Goal: Task Accomplishment & Management: Use online tool/utility

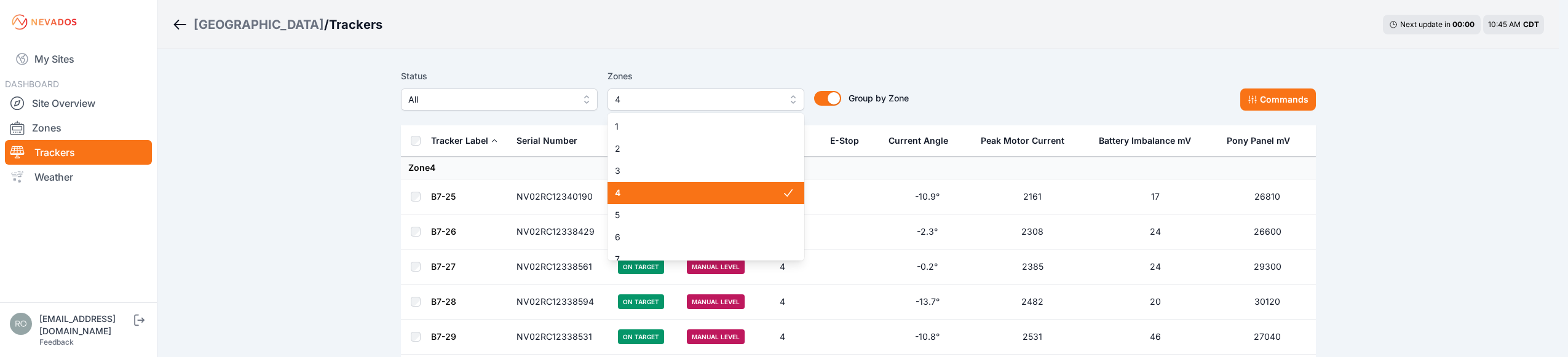
click at [672, 101] on span "4" at bounding box center [697, 99] width 165 height 15
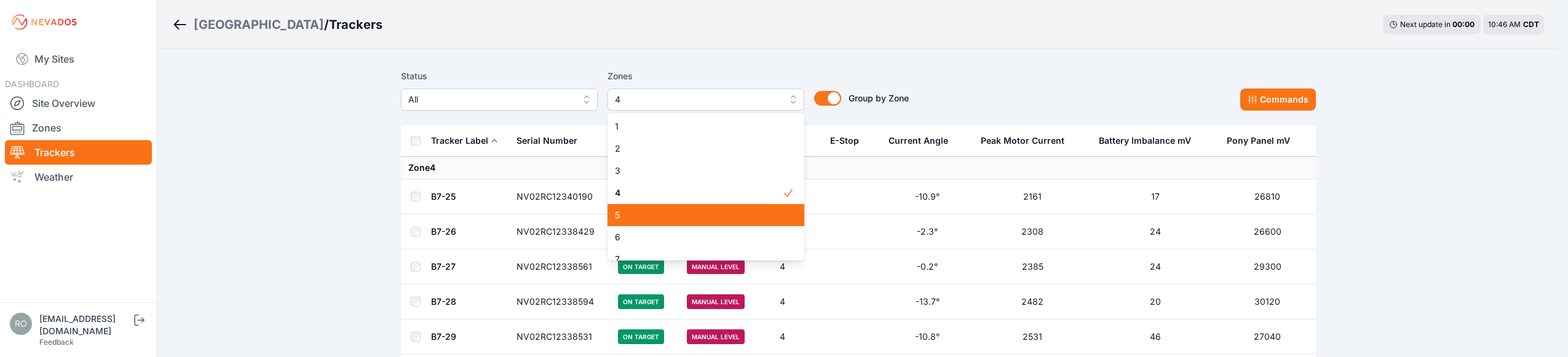
click at [687, 214] on span "5" at bounding box center [698, 215] width 167 height 13
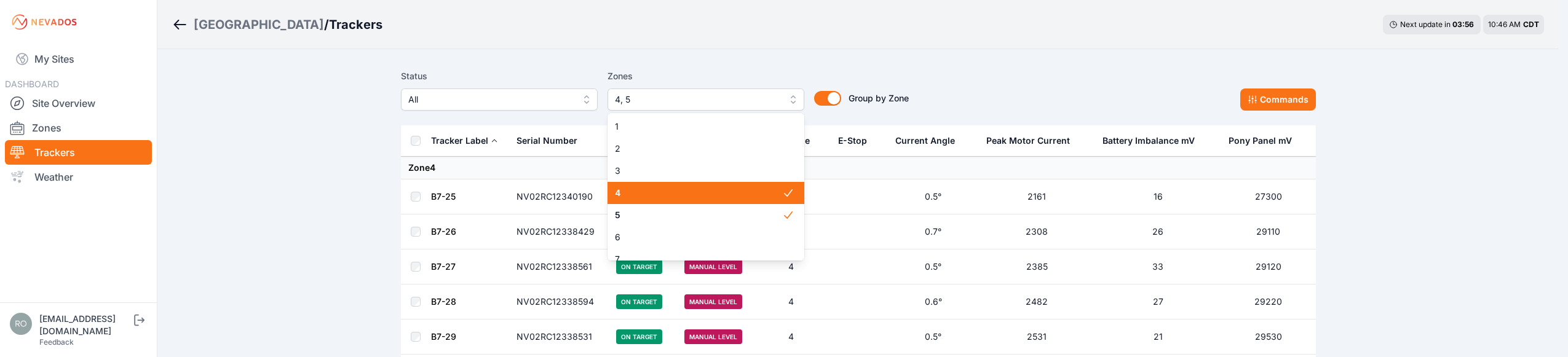
click at [735, 103] on span "4, 5" at bounding box center [697, 99] width 165 height 15
click at [710, 199] on div "4" at bounding box center [706, 194] width 197 height 22
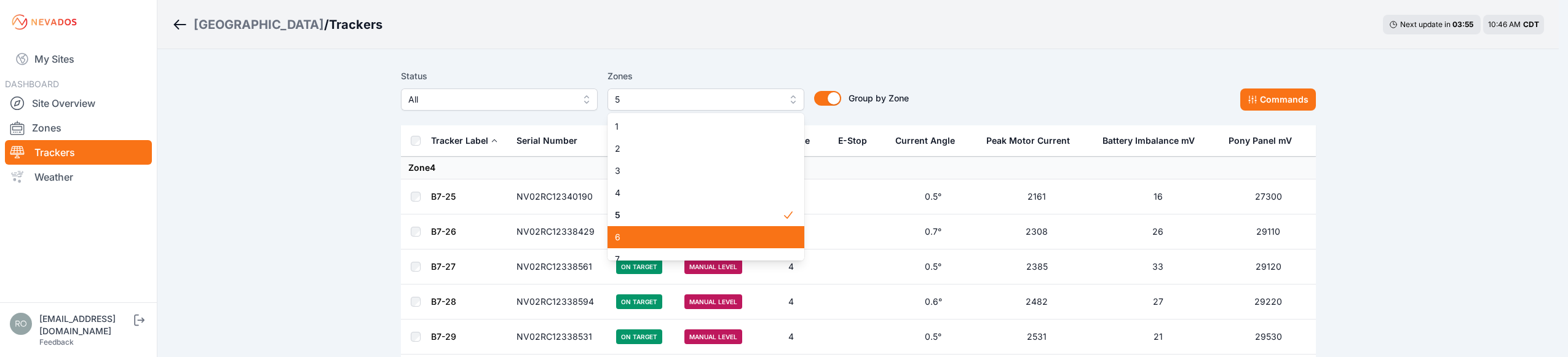
click at [707, 235] on span "6" at bounding box center [698, 238] width 167 height 13
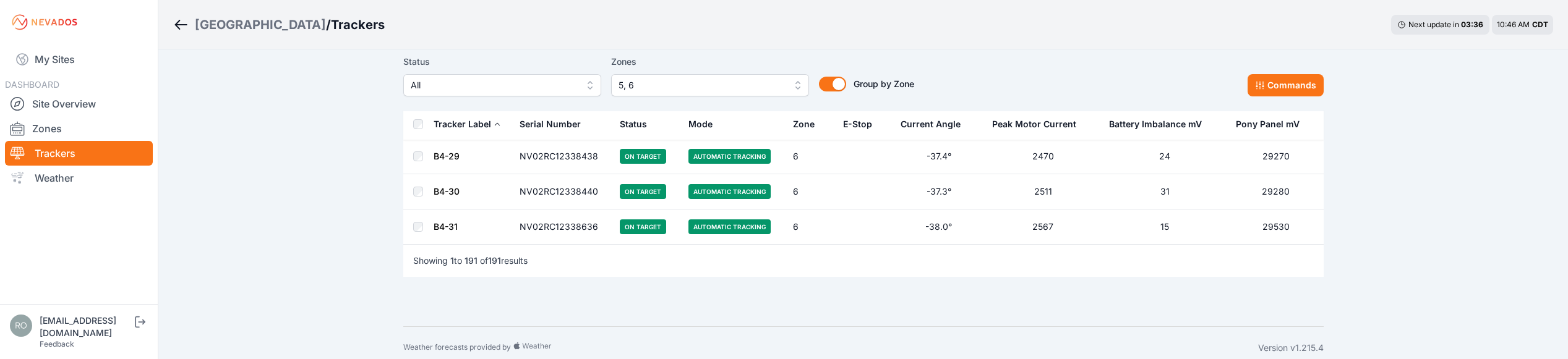
scroll to position [6702, 0]
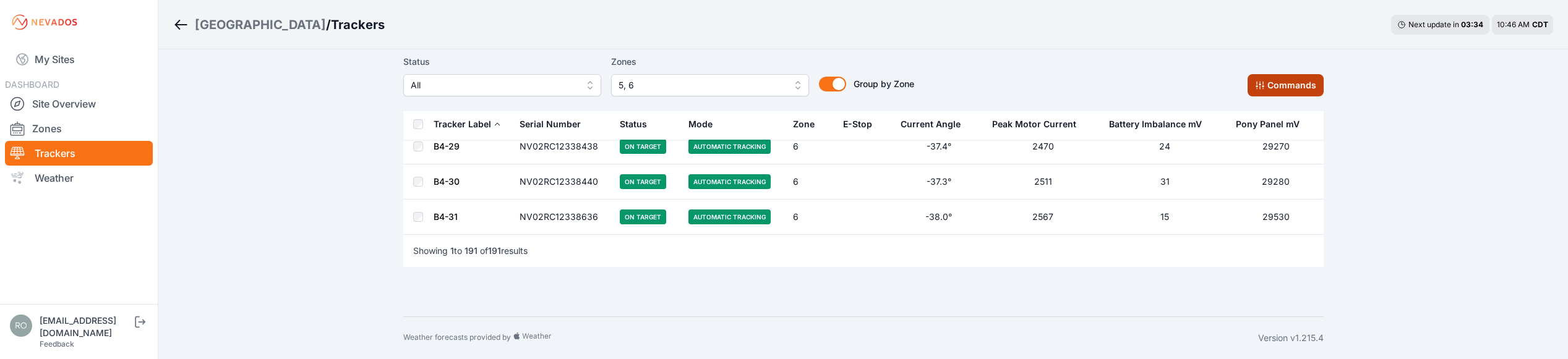
click at [1306, 84] on button "Commands" at bounding box center [1286, 86] width 76 height 22
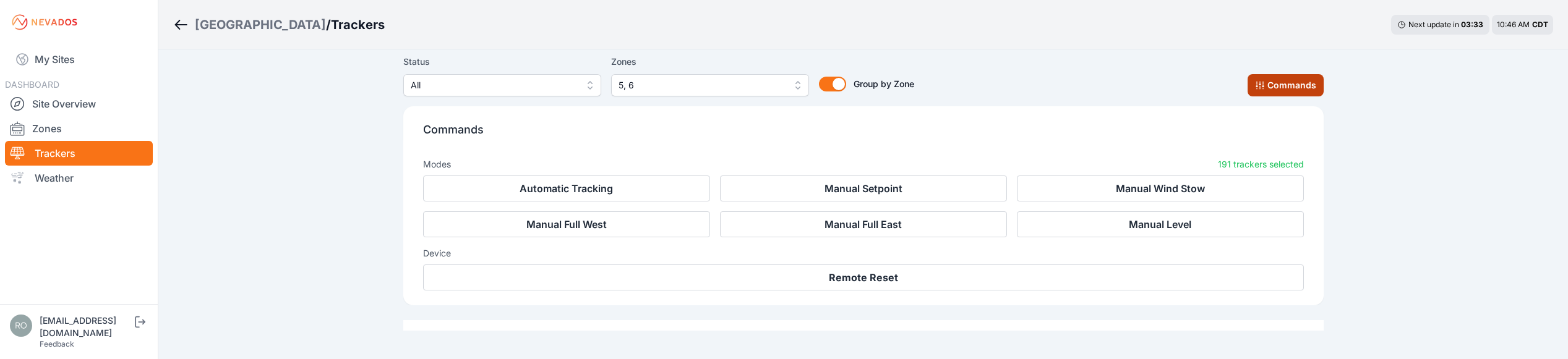
scroll to position [6911, 0]
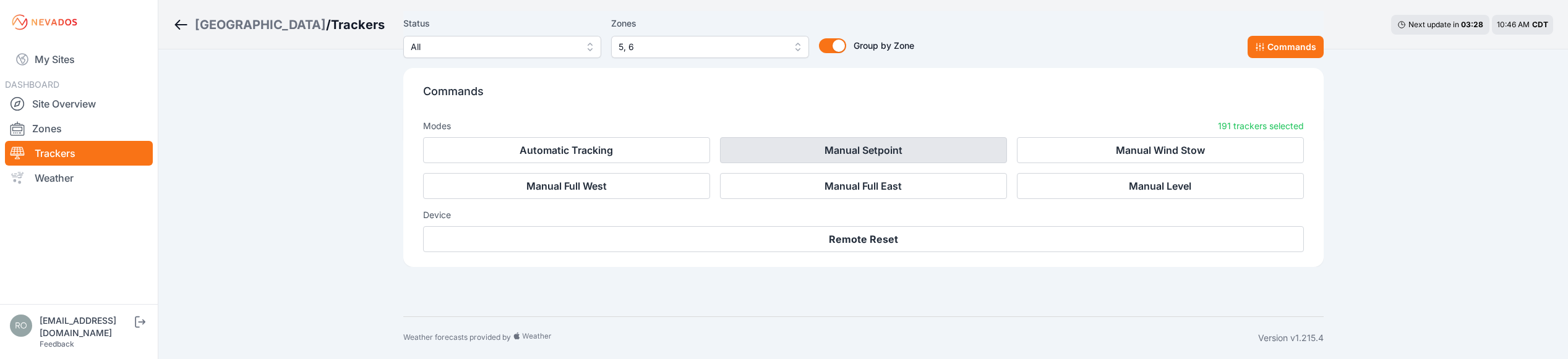
click at [846, 149] on button "Manual Setpoint" at bounding box center [863, 150] width 287 height 26
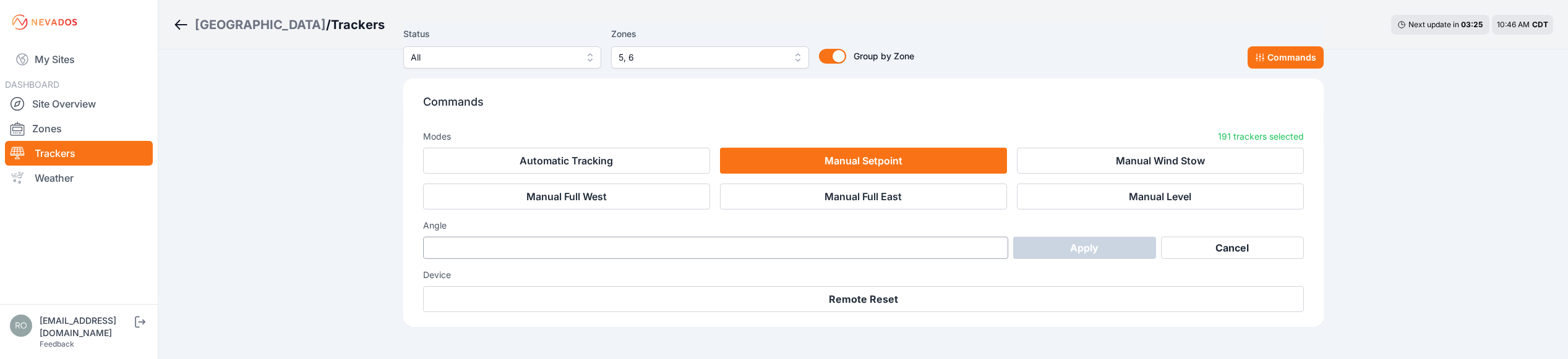
scroll to position [6898, 0]
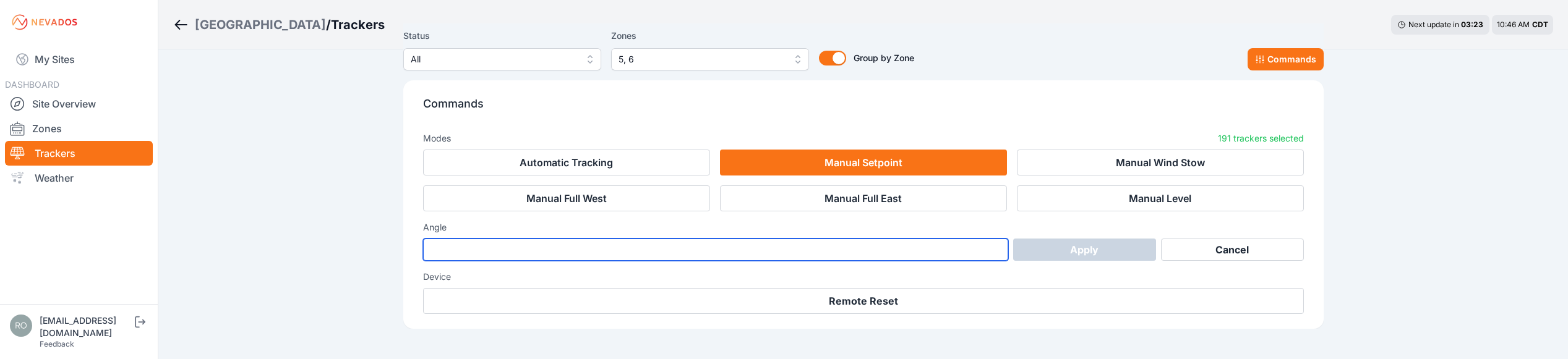
click at [772, 253] on input "number" at bounding box center [716, 250] width 586 height 22
type input "*"
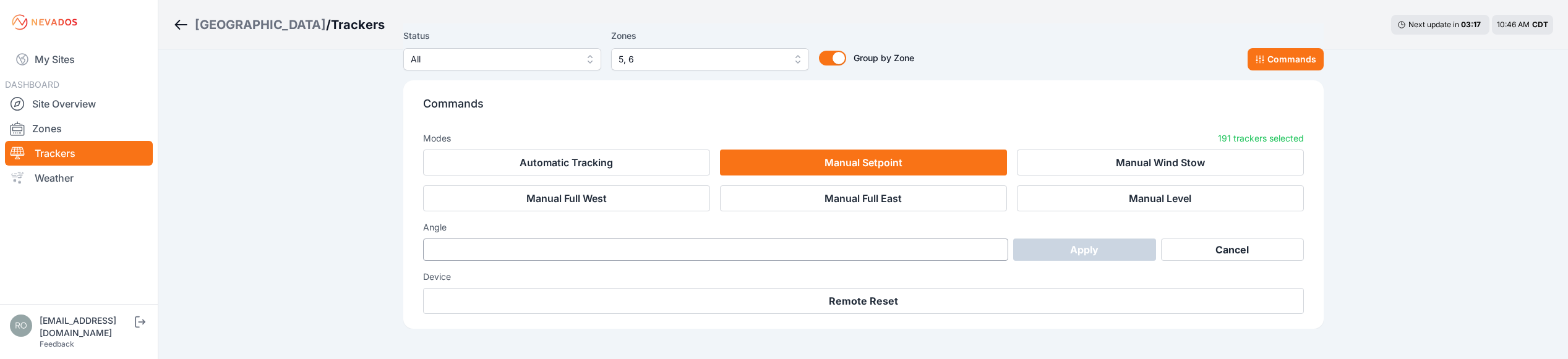
click at [1041, 230] on h3 "Angle" at bounding box center [863, 228] width 881 height 13
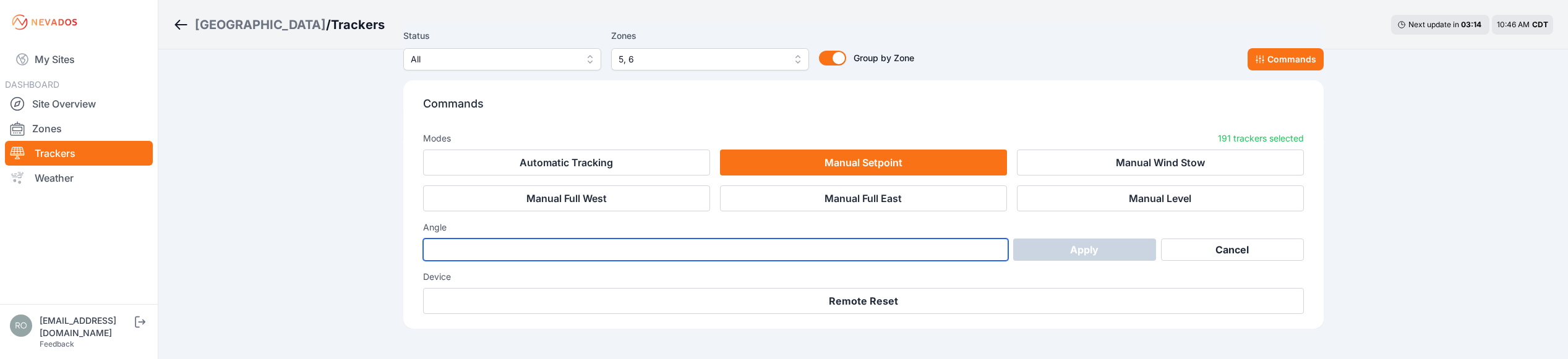
click at [758, 249] on input "*" at bounding box center [716, 250] width 586 height 22
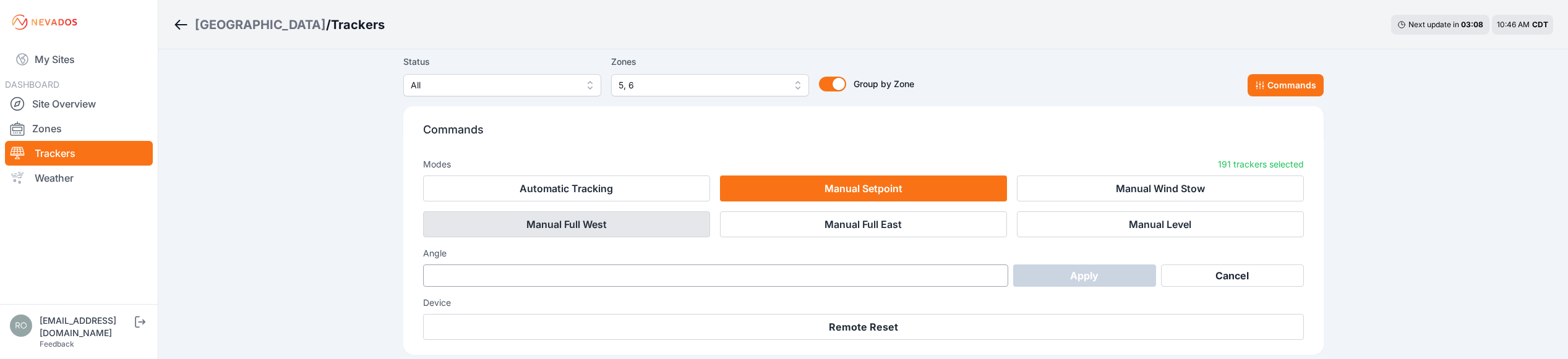
scroll to position [6836, 0]
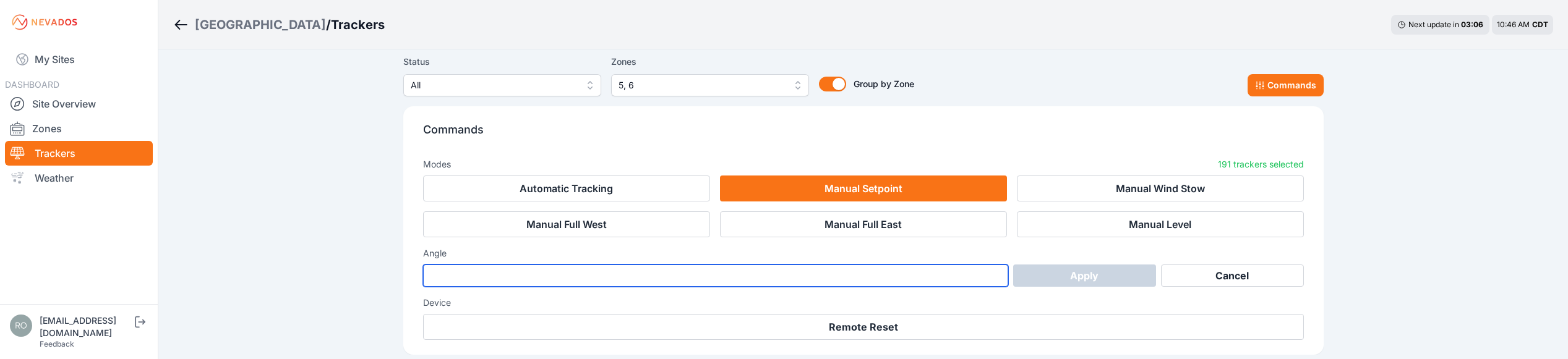
click at [680, 284] on input "*" at bounding box center [716, 276] width 586 height 22
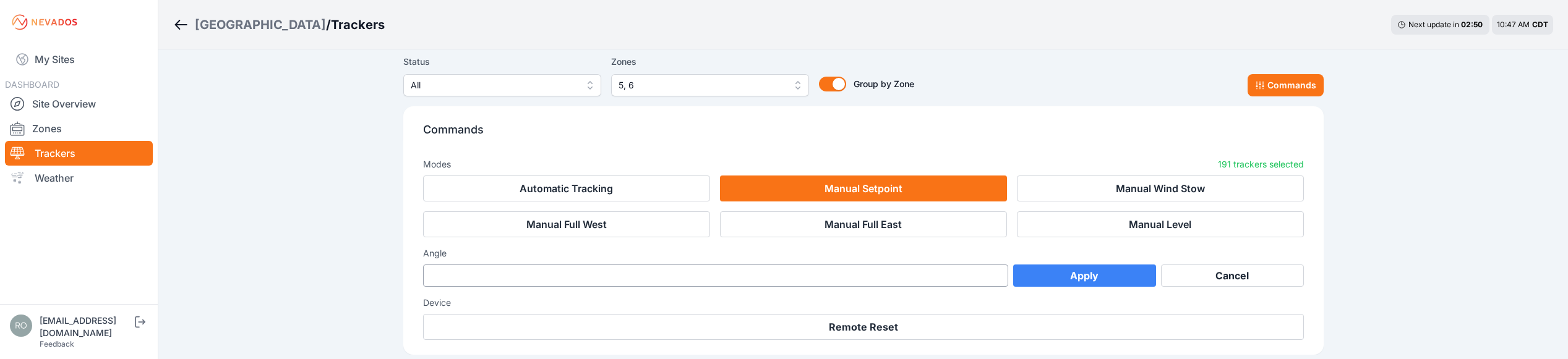
click at [796, 158] on div "Modes 191 trackers selected" at bounding box center [863, 162] width 881 height 27
click at [891, 264] on div "Angle * Apply Cancel" at bounding box center [863, 267] width 881 height 39
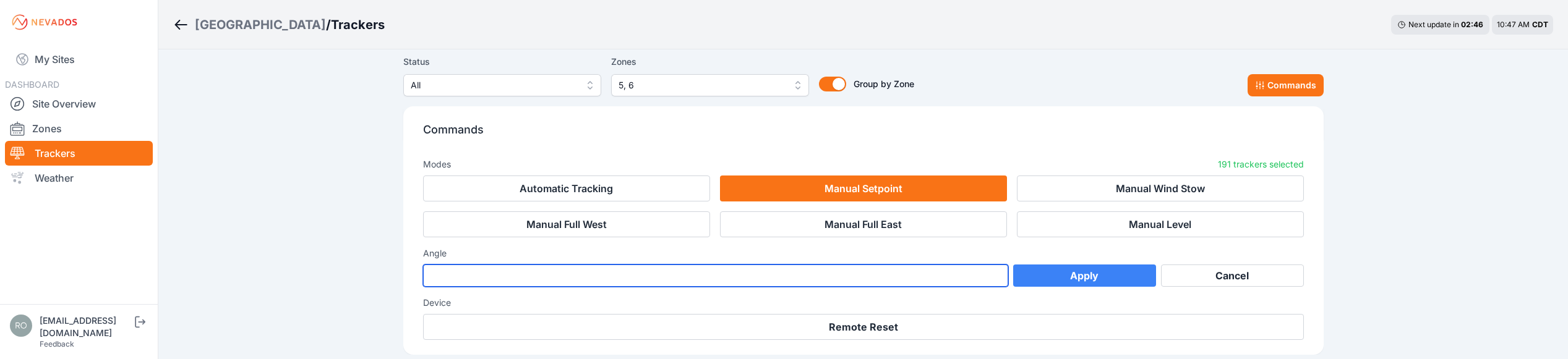
click at [890, 266] on input "*" at bounding box center [716, 276] width 586 height 22
type input "*"
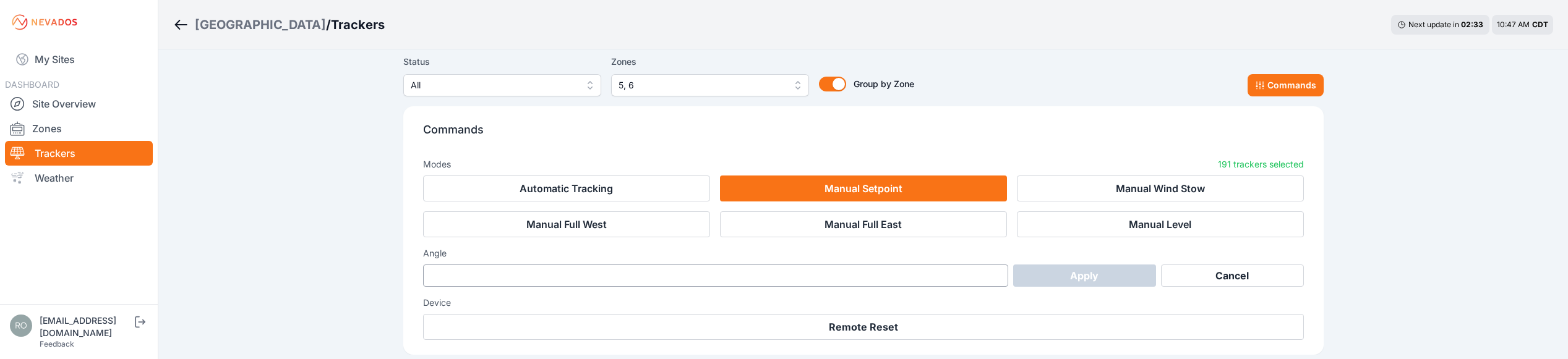
click at [1029, 247] on div "Modes 191 trackers selected Automatic Tracking Manual Setpoint Manual Wind Stow…" at bounding box center [863, 217] width 881 height 138
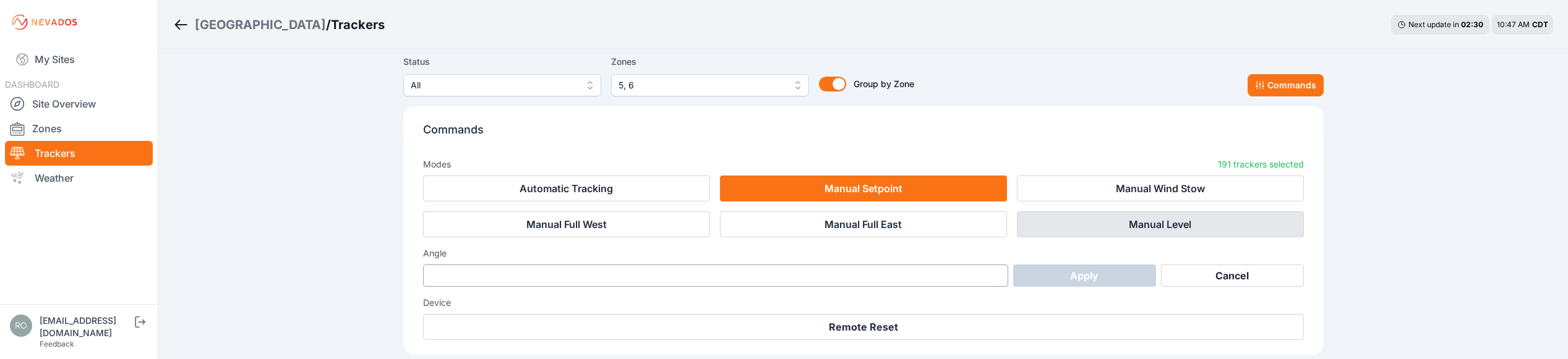
click at [1128, 229] on button "Manual Level" at bounding box center [1160, 224] width 287 height 26
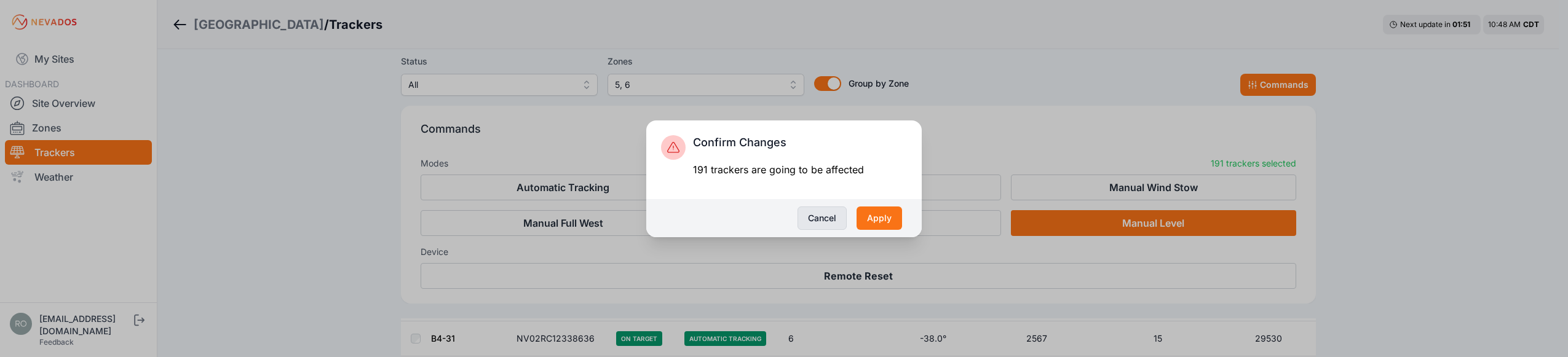
click at [822, 214] on button "Cancel" at bounding box center [822, 218] width 49 height 23
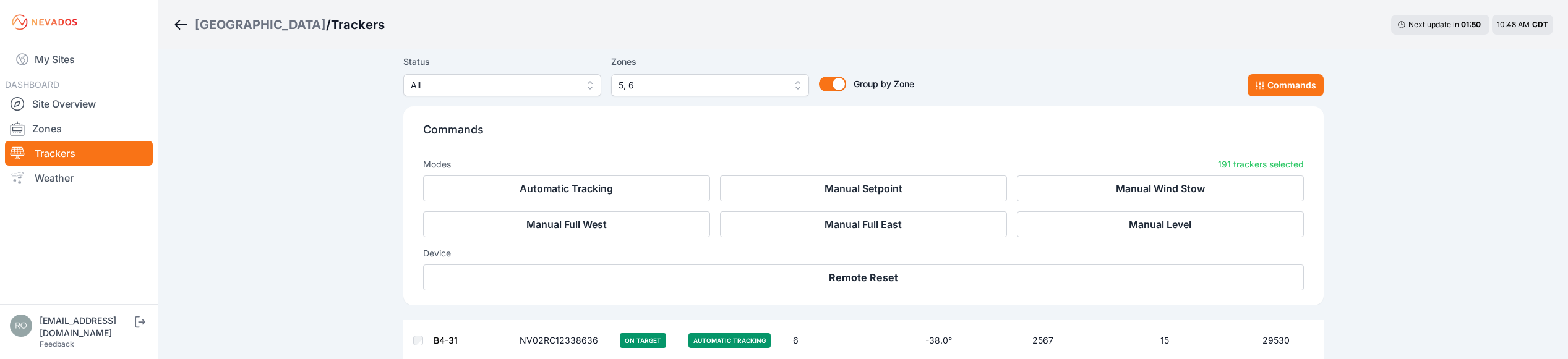
drag, startPoint x: 49, startPoint y: 61, endPoint x: 58, endPoint y: 65, distance: 9.8
click at [49, 61] on link "My Sites" at bounding box center [79, 59] width 148 height 30
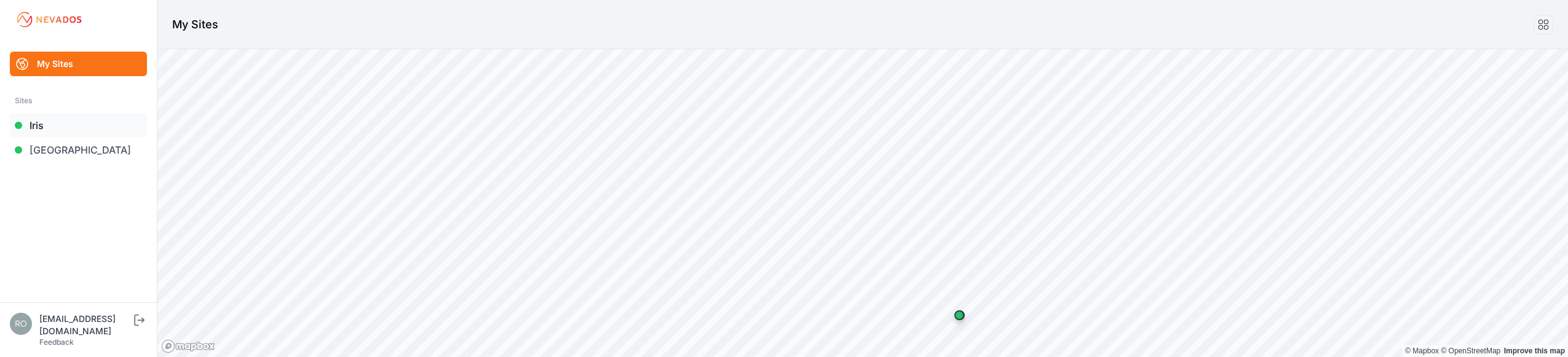
click at [66, 120] on link "Iris" at bounding box center [78, 125] width 137 height 24
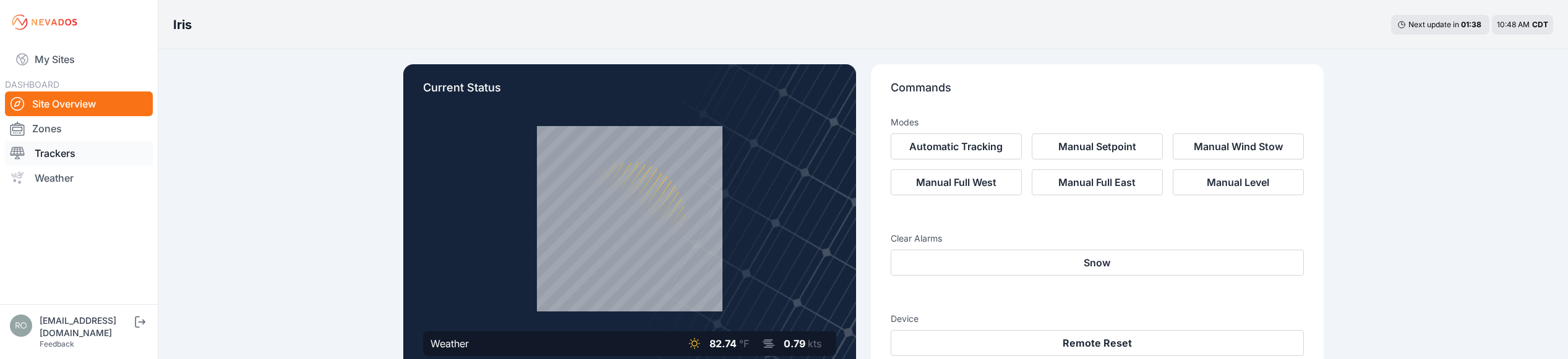
click at [73, 157] on link "Trackers" at bounding box center [79, 153] width 148 height 25
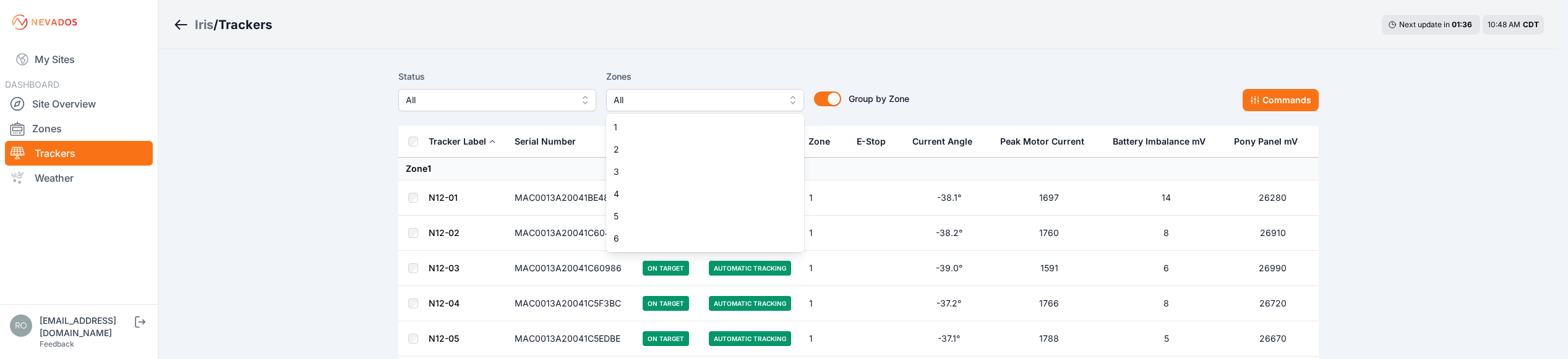
click at [690, 101] on span "All" at bounding box center [696, 100] width 166 height 15
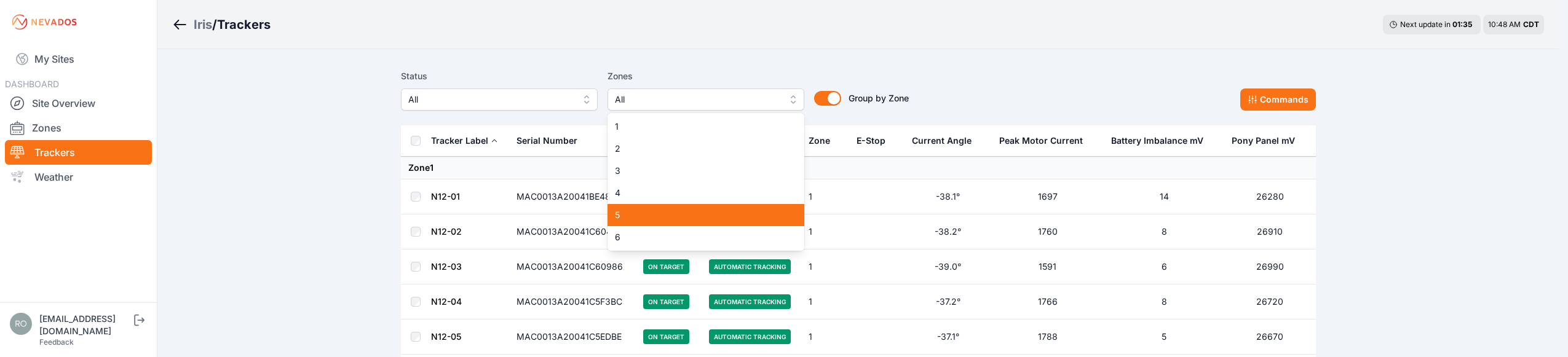
click at [645, 213] on span "5" at bounding box center [698, 215] width 167 height 13
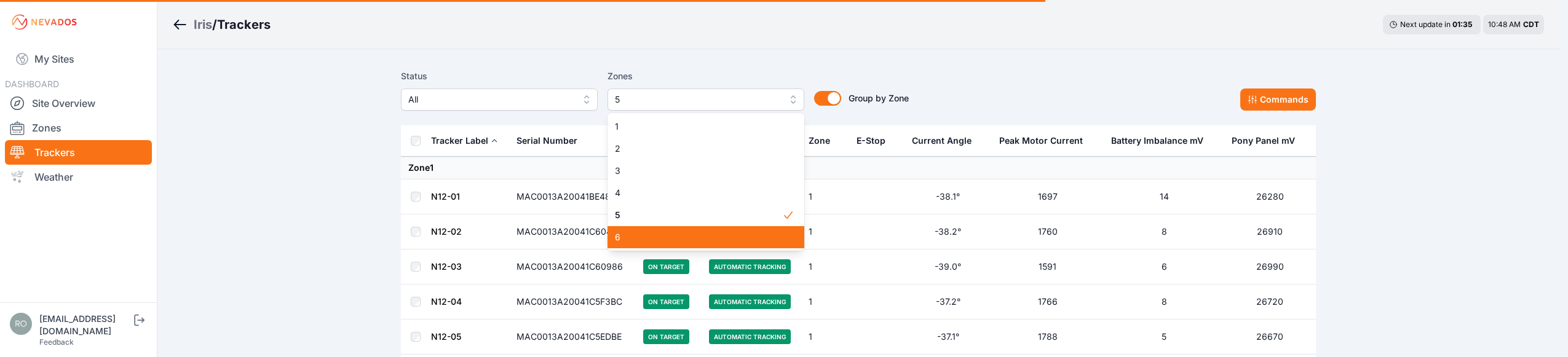
click at [650, 235] on span "6" at bounding box center [698, 238] width 167 height 13
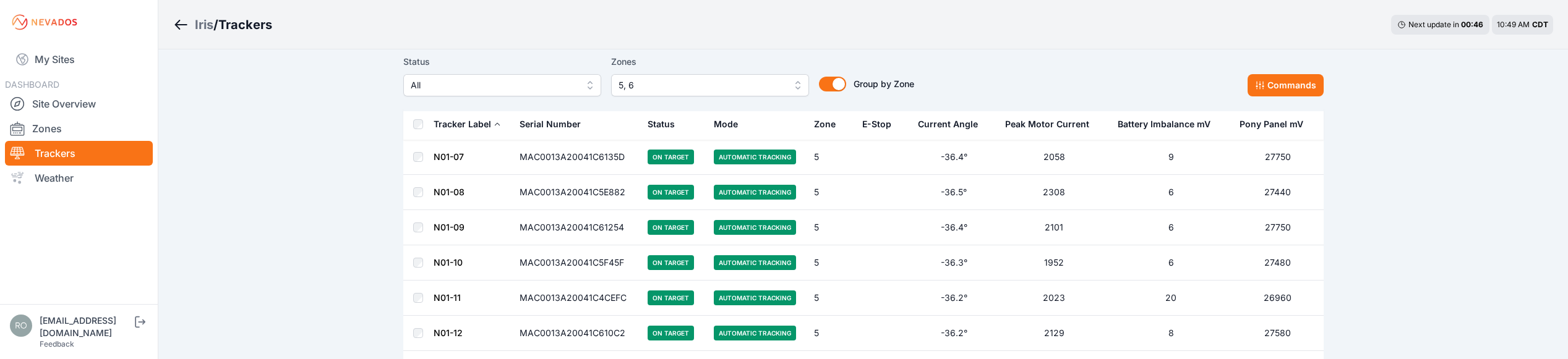
scroll to position [220, 0]
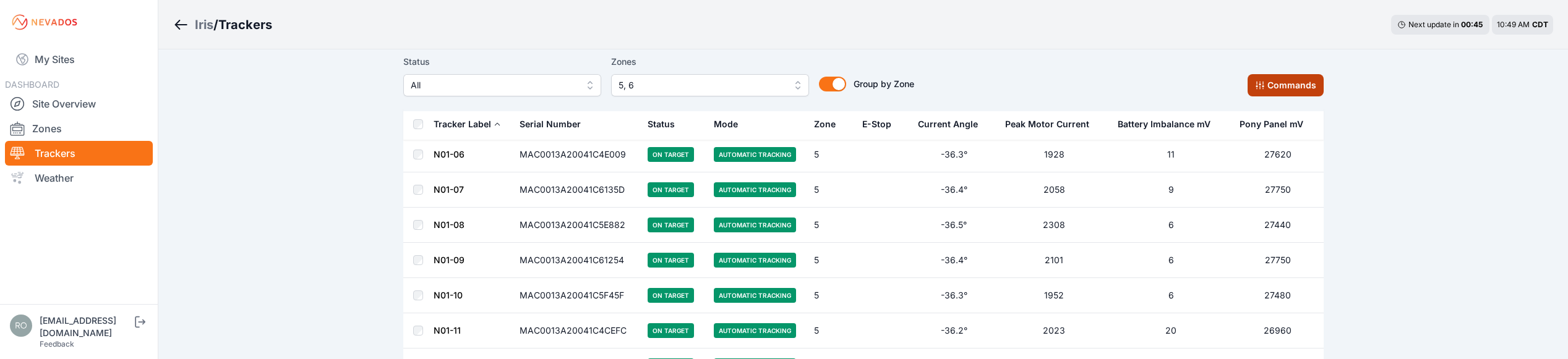
click at [1309, 92] on button "Commands" at bounding box center [1286, 86] width 76 height 22
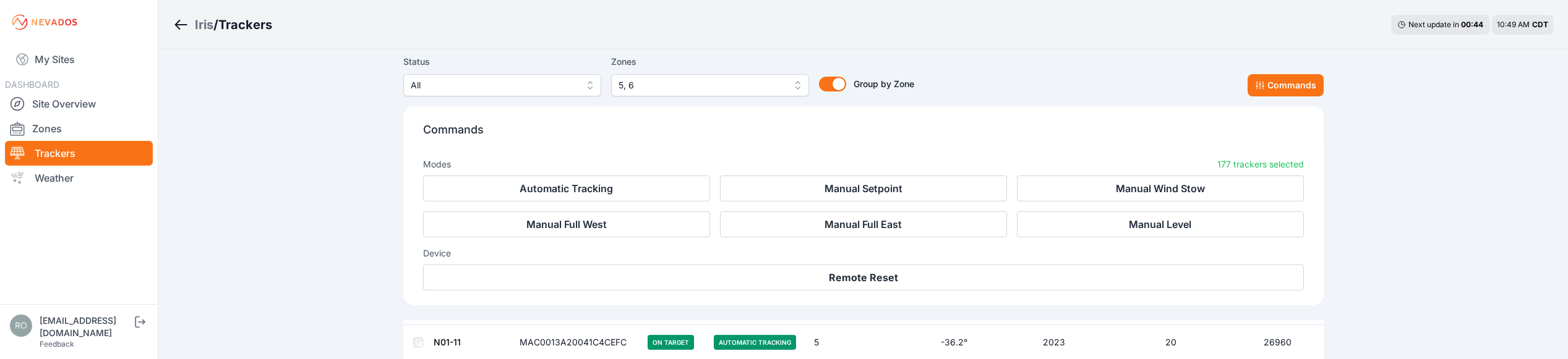
scroll to position [429, 0]
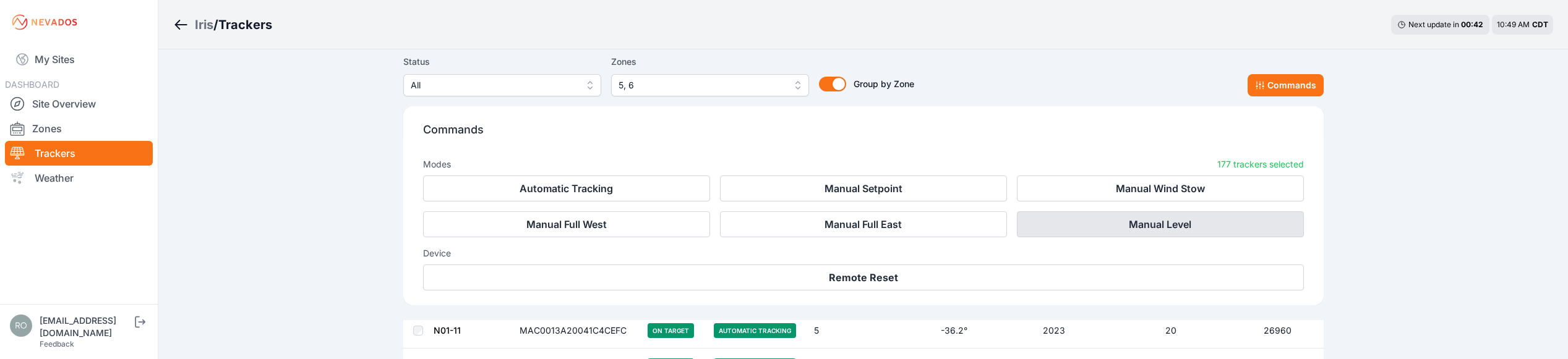
click at [1158, 228] on button "Manual Level" at bounding box center [1160, 224] width 287 height 26
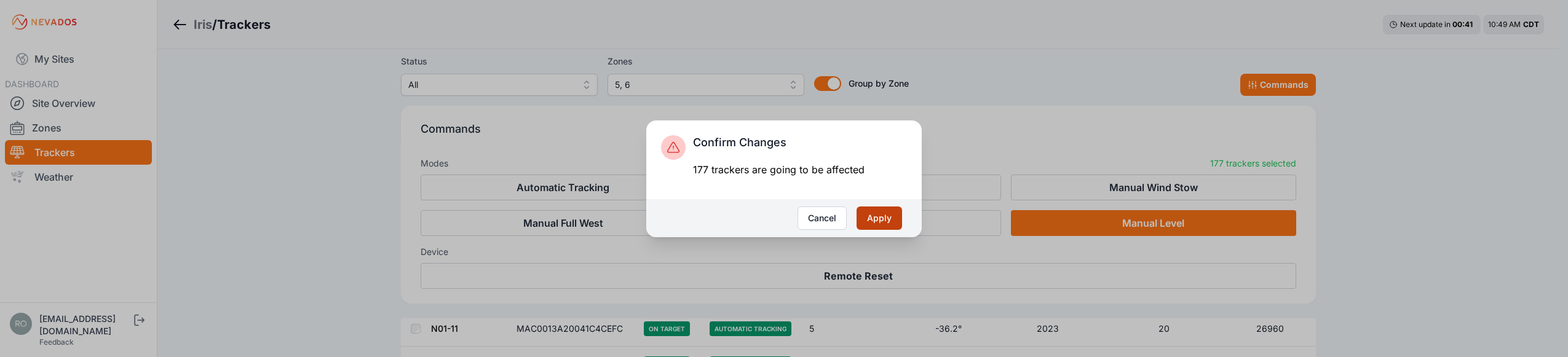
click at [865, 216] on button "Apply" at bounding box center [879, 218] width 45 height 23
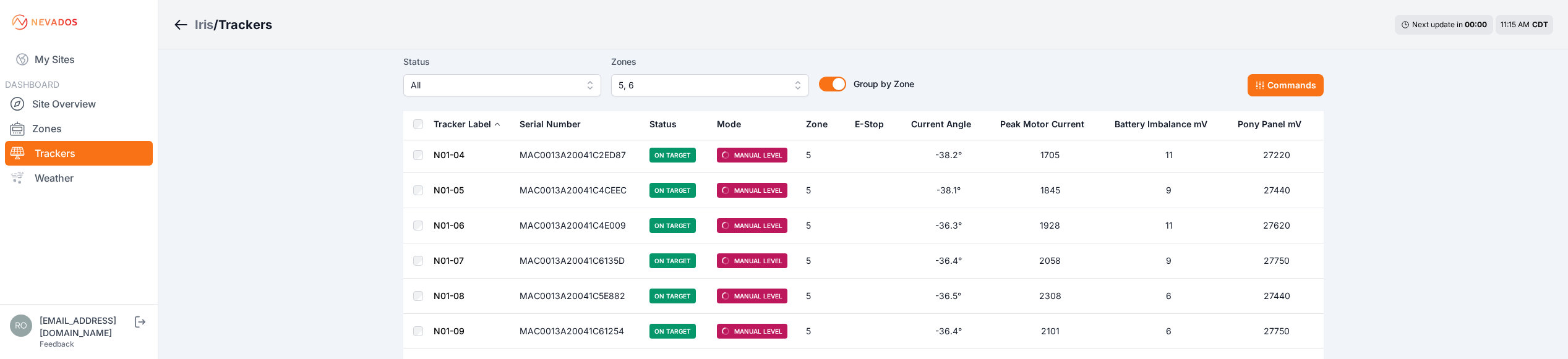
scroll to position [247, 0]
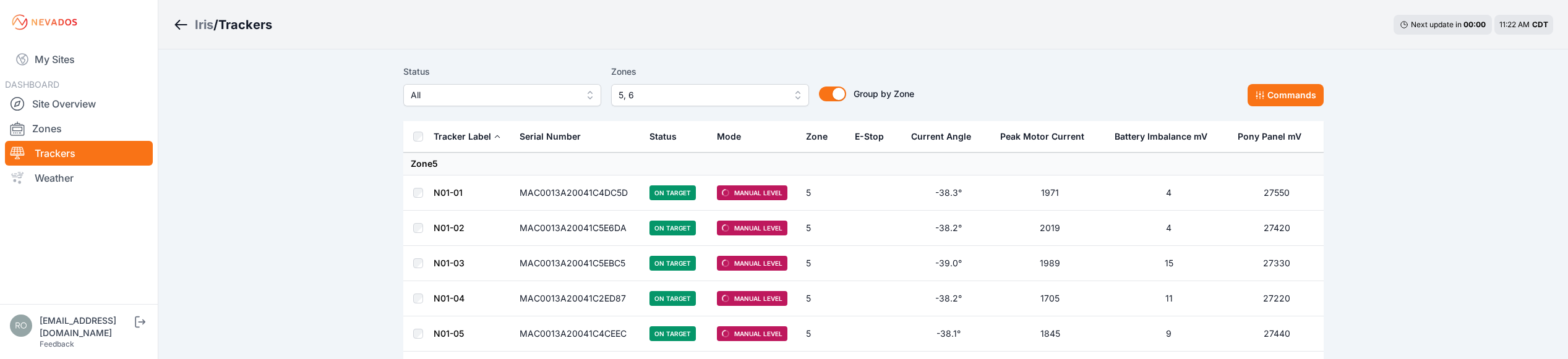
scroll to position [0, 0]
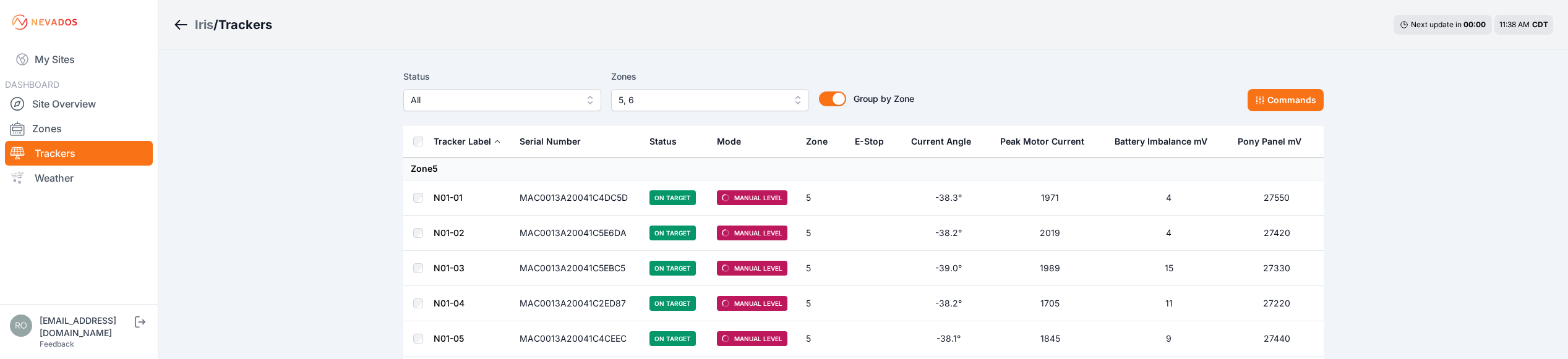
drag, startPoint x: 74, startPoint y: 146, endPoint x: 150, endPoint y: 147, distance: 76.0
click at [74, 146] on link "Trackers" at bounding box center [79, 153] width 148 height 25
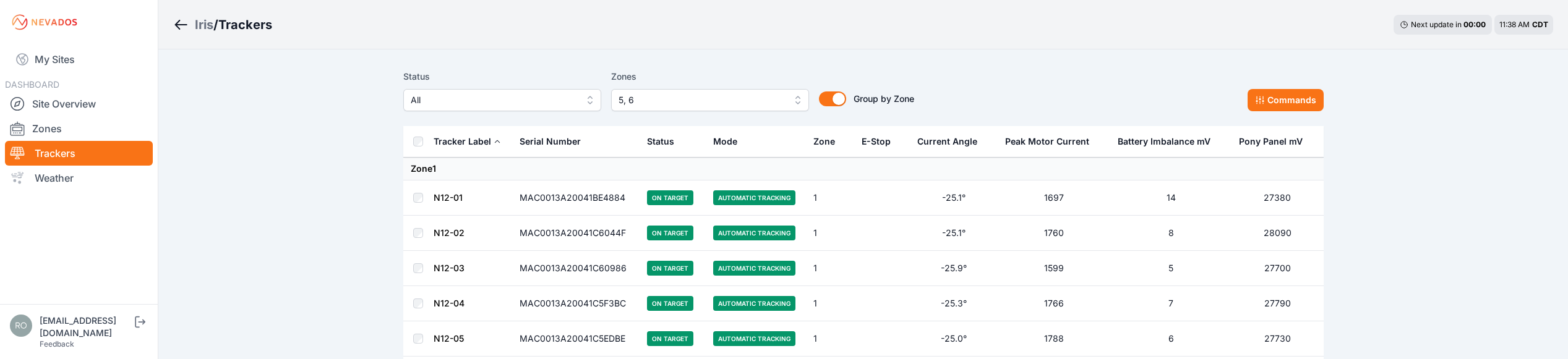
click at [86, 155] on link "Trackers" at bounding box center [79, 153] width 148 height 25
click at [690, 106] on span "5, 6" at bounding box center [701, 100] width 166 height 15
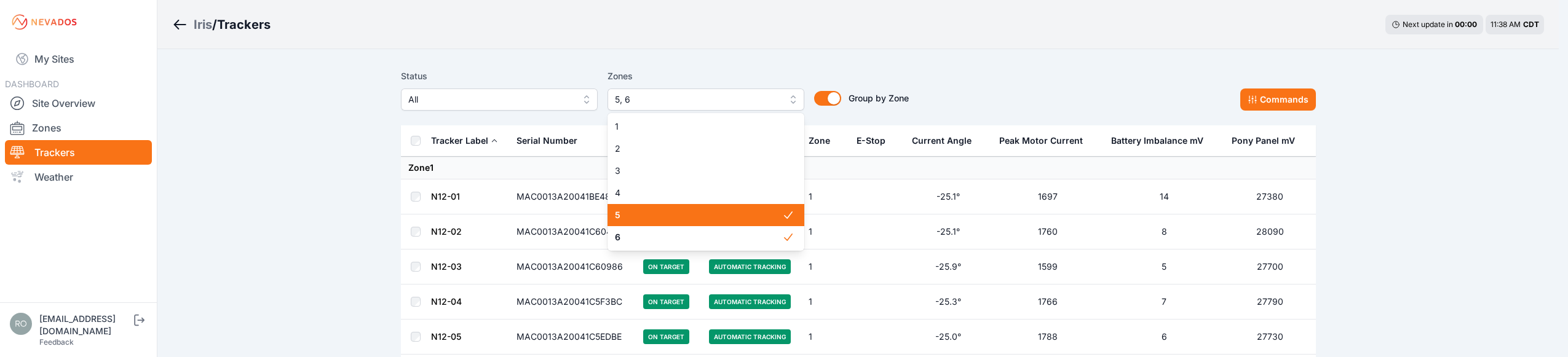
click at [697, 95] on span "5, 6" at bounding box center [697, 99] width 165 height 15
click at [653, 215] on span "5" at bounding box center [698, 215] width 167 height 13
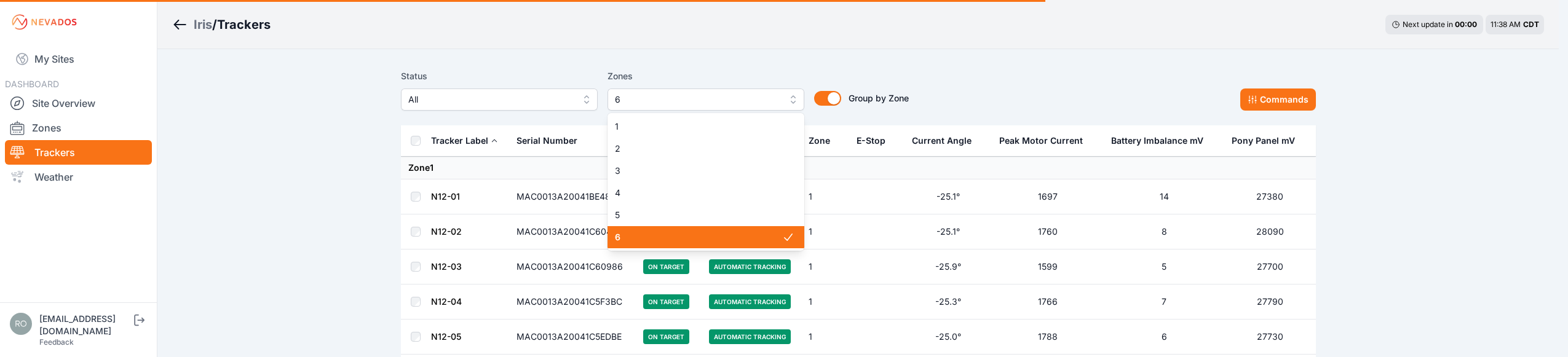
click at [654, 237] on span "6" at bounding box center [698, 238] width 167 height 13
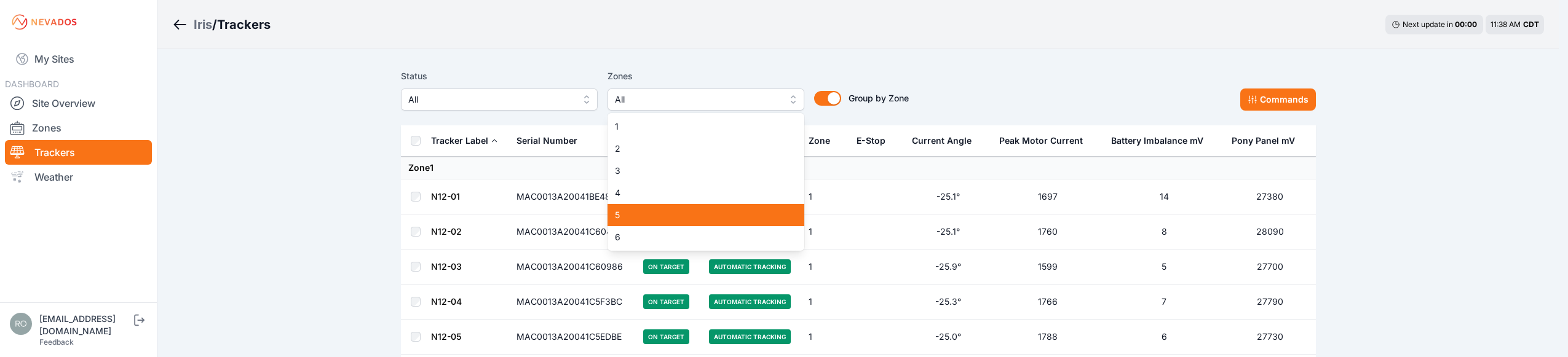
click at [705, 217] on span "5" at bounding box center [698, 215] width 167 height 13
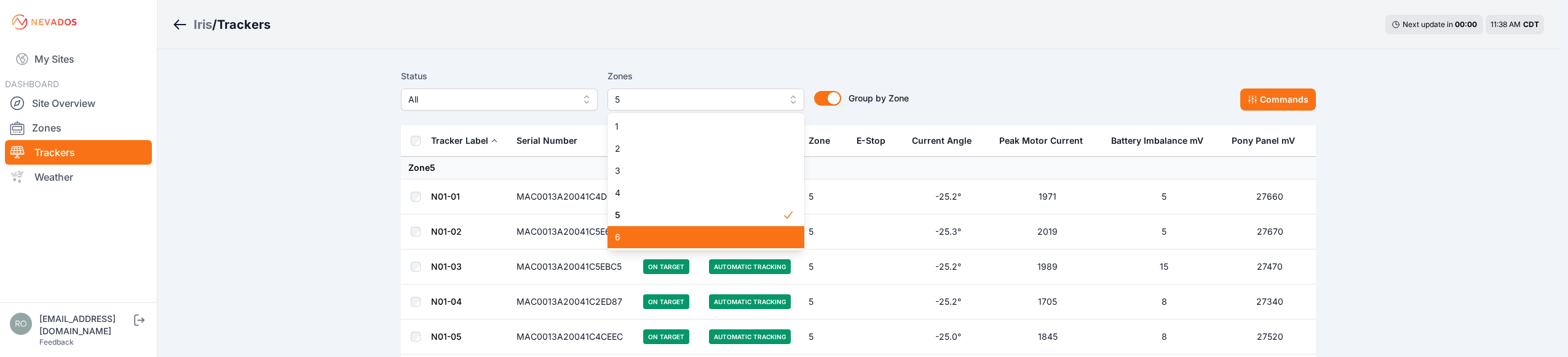
click at [662, 228] on div "6" at bounding box center [706, 238] width 197 height 22
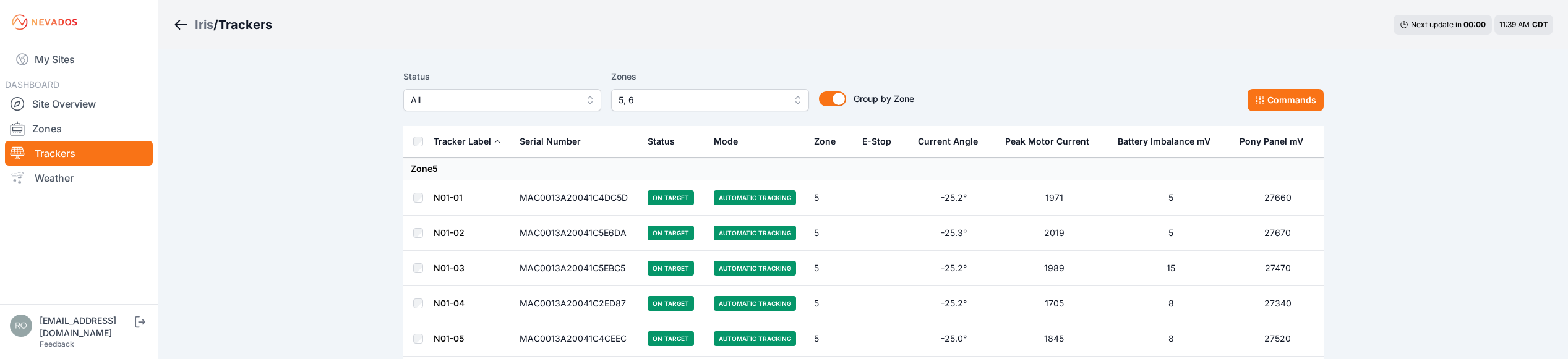
click at [422, 138] on th at bounding box center [418, 142] width 30 height 32
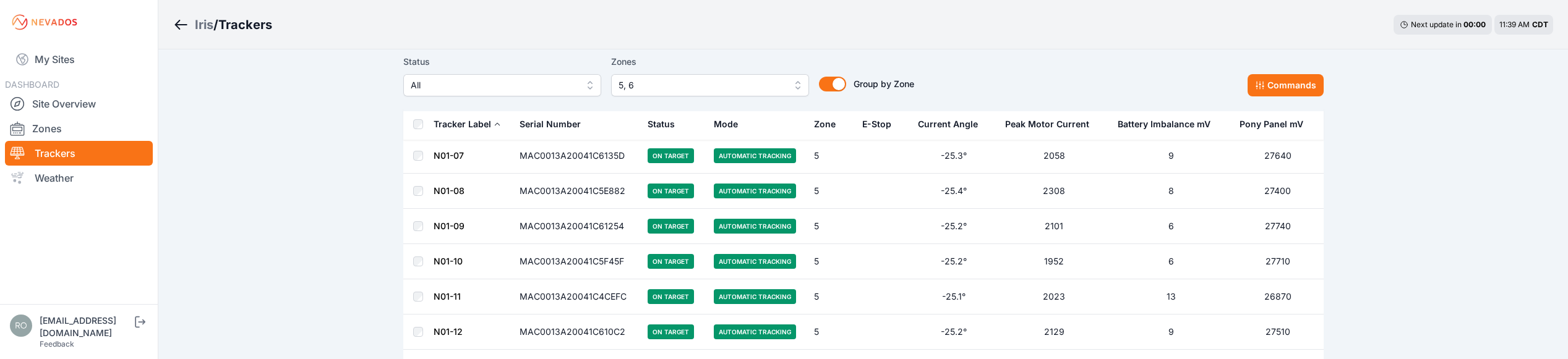
scroll to position [309, 0]
